Goal: Transaction & Acquisition: Book appointment/travel/reservation

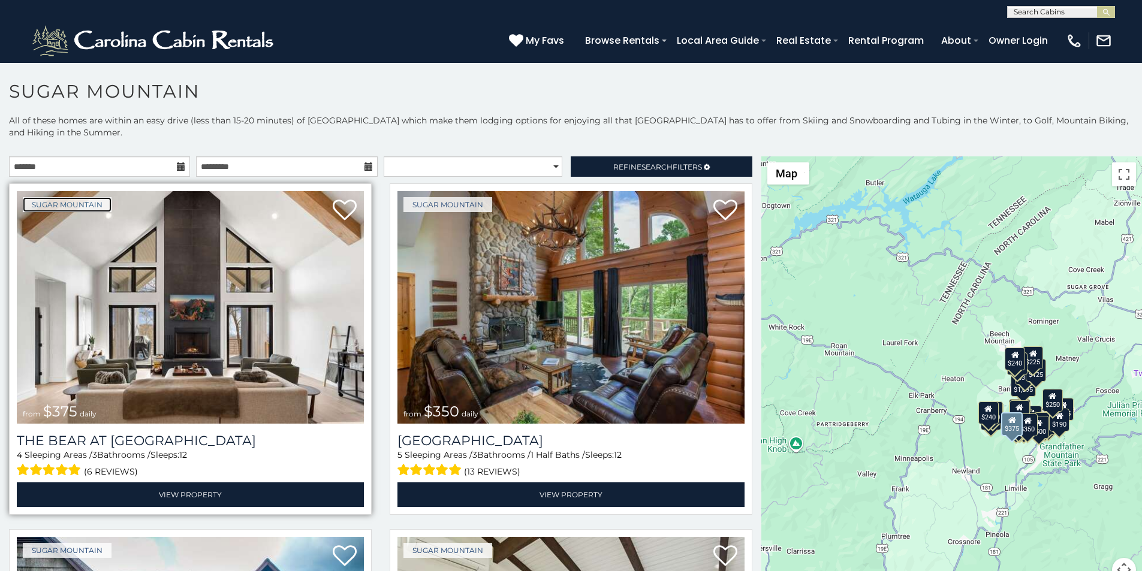
click at [40, 197] on link "Sugar Mountain" at bounding box center [67, 204] width 89 height 15
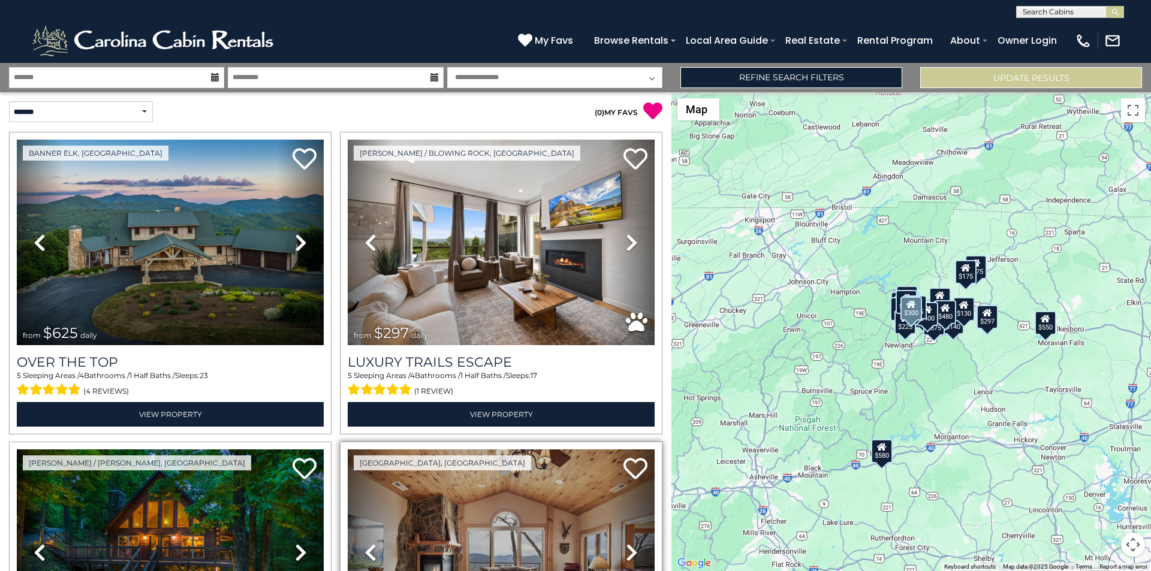
click at [350, 569] on link "Previous" at bounding box center [371, 553] width 46 height 206
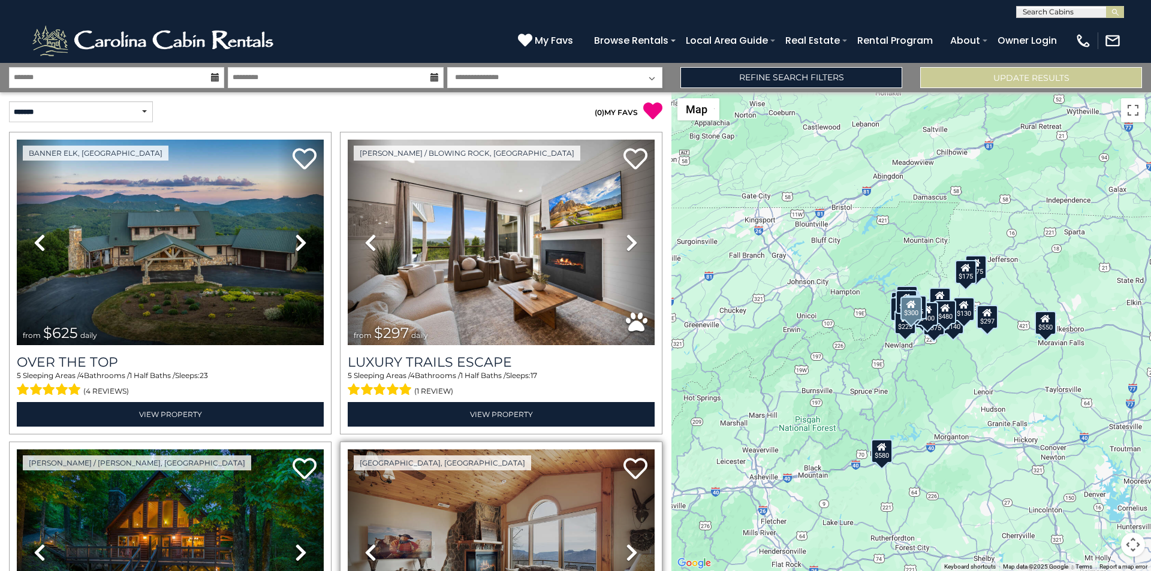
scroll to position [419, 0]
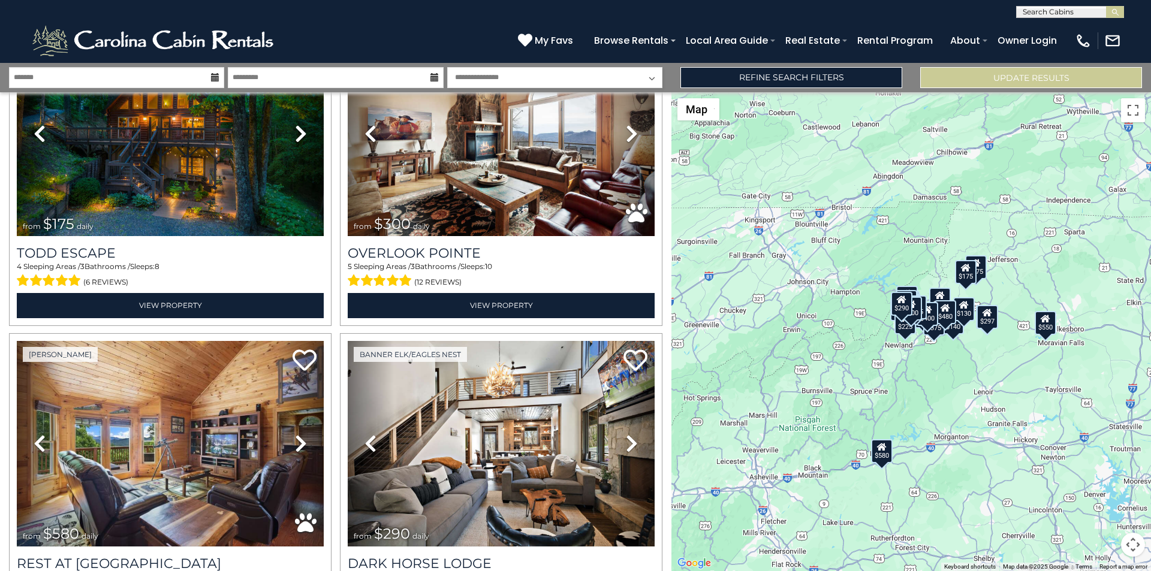
click at [1151, 357] on div "$625 $297 $175 $300 $580 $290 $424 $395 $270 $185 $230 $550 $349 $230 $160 $325…" at bounding box center [912, 331] width 480 height 479
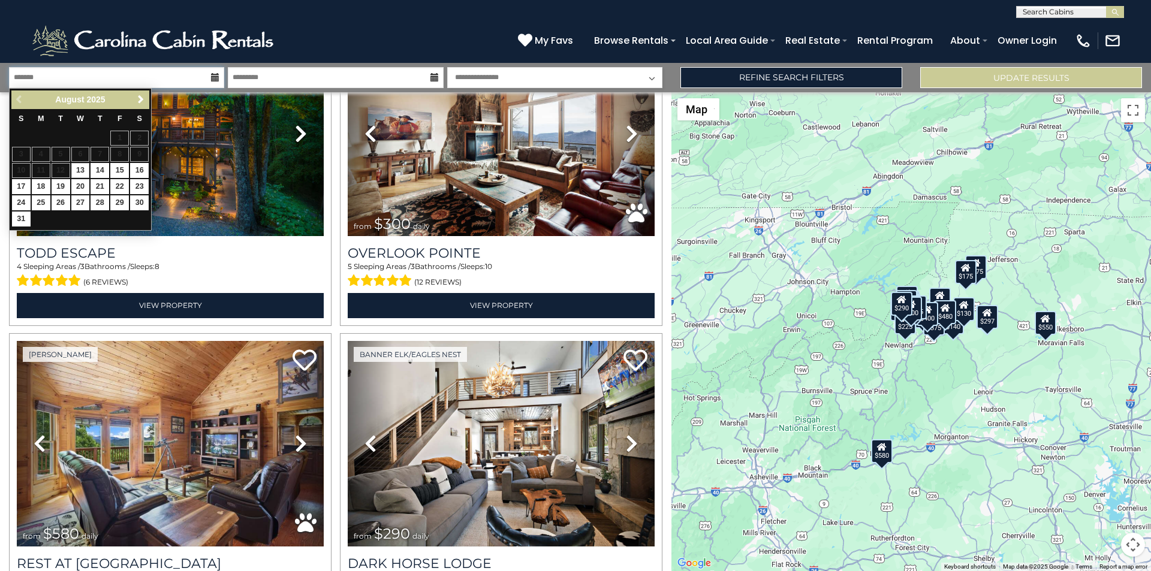
click at [52, 69] on input "text" at bounding box center [116, 77] width 215 height 21
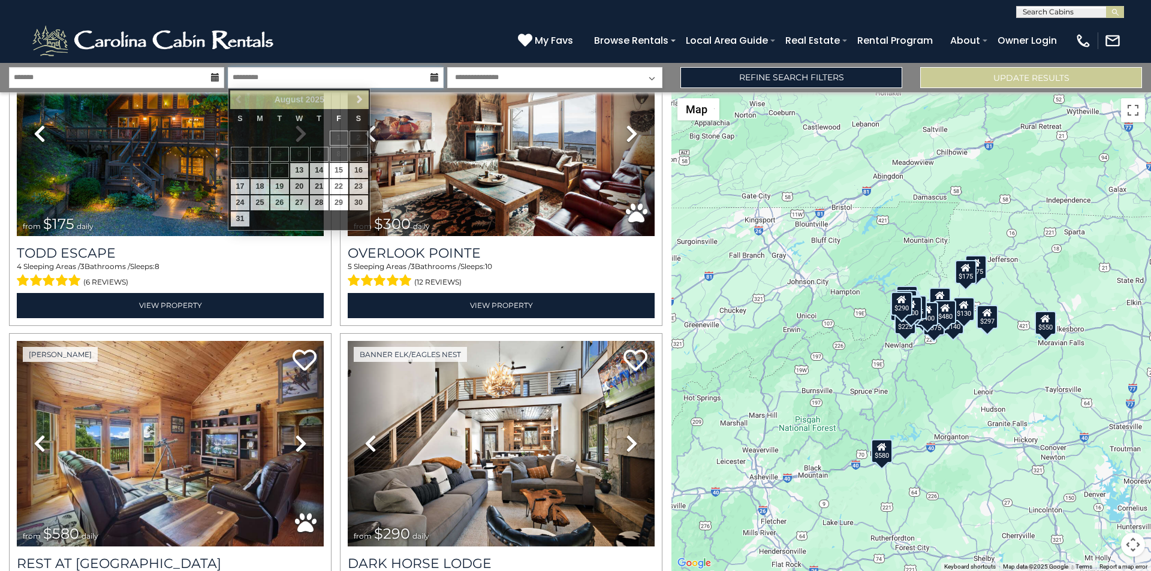
click at [271, 83] on input "text" at bounding box center [335, 77] width 215 height 21
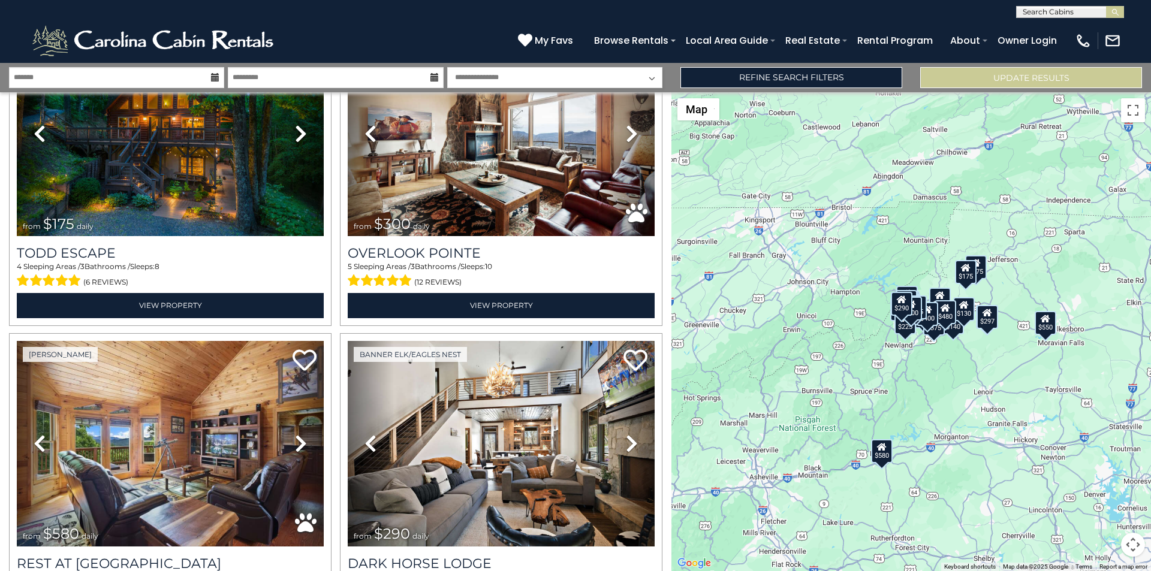
click at [469, 69] on select "**********" at bounding box center [554, 77] width 215 height 21
select select "*"
click at [447, 67] on select "**********" at bounding box center [554, 77] width 215 height 21
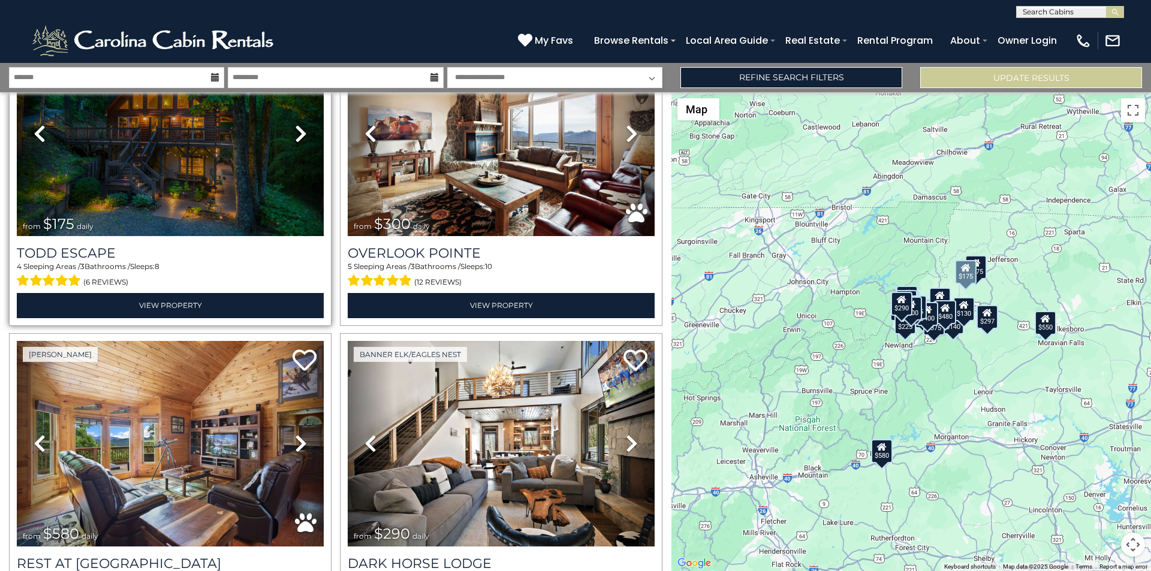
click at [60, 103] on link "Previous" at bounding box center [40, 134] width 46 height 206
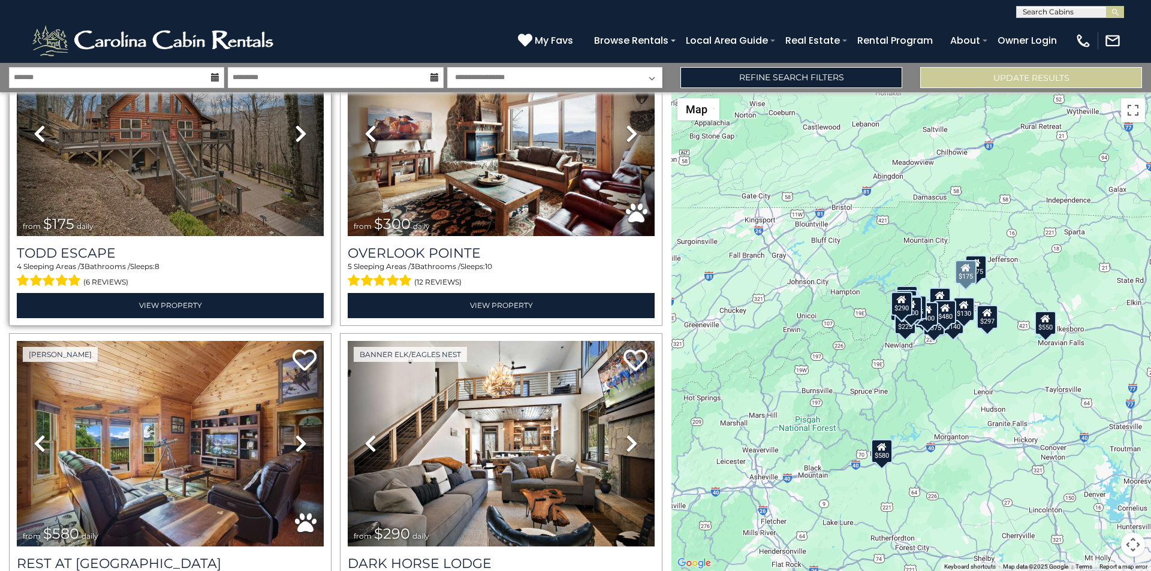
click at [56, 121] on link "Previous" at bounding box center [40, 134] width 46 height 206
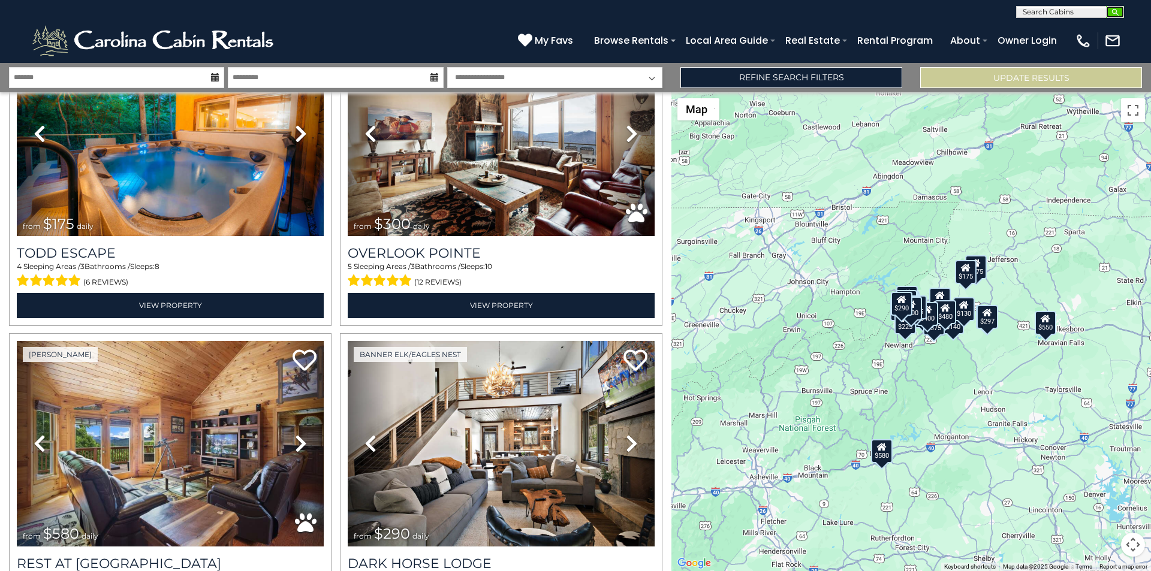
click at [1119, 13] on img "submit" at bounding box center [1115, 12] width 9 height 9
